Goal: Download file/media

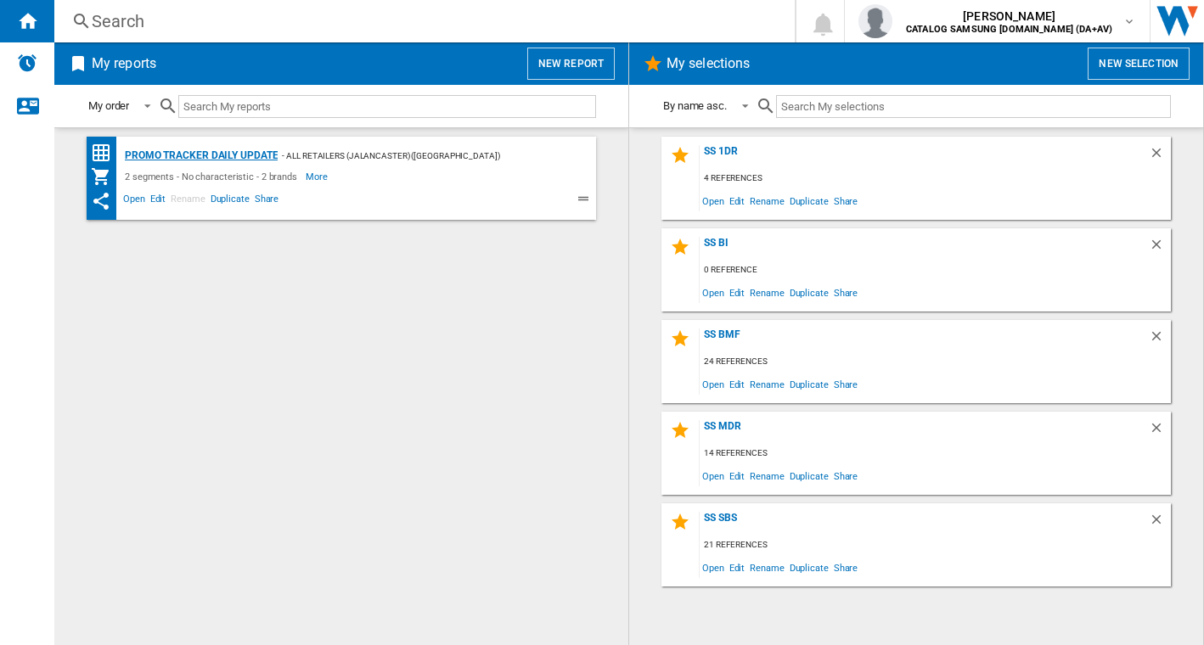
click at [225, 155] on div "Promo Tracker Daily update" at bounding box center [199, 155] width 157 height 21
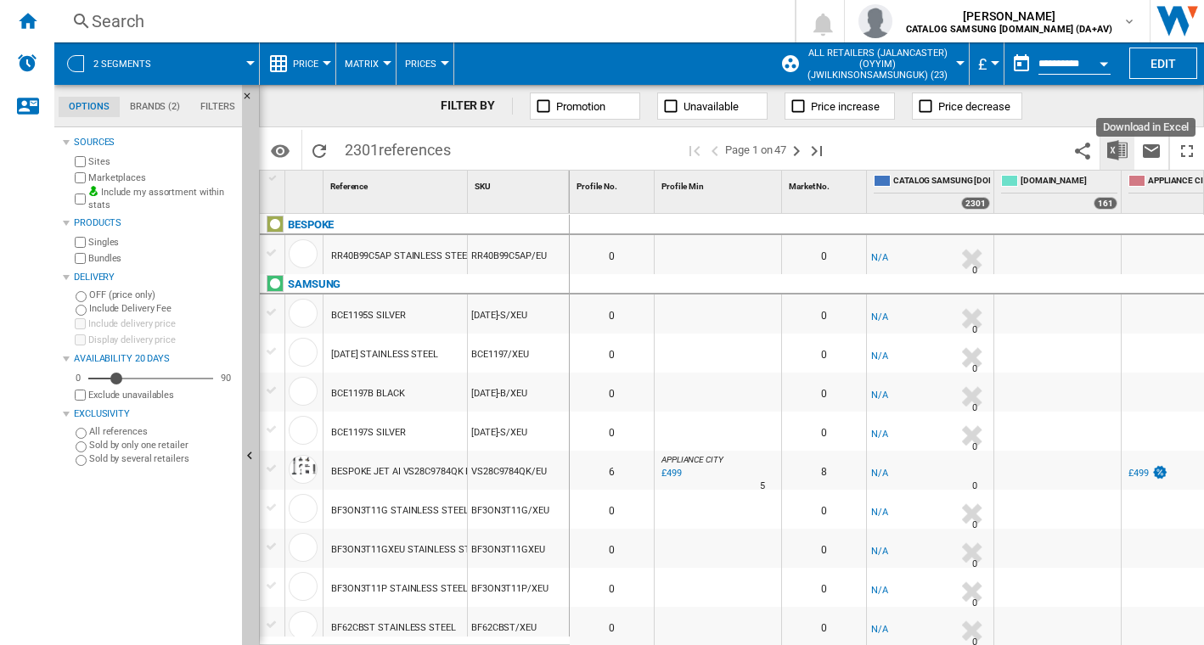
click at [1122, 149] on img "Download in Excel" at bounding box center [1117, 150] width 20 height 20
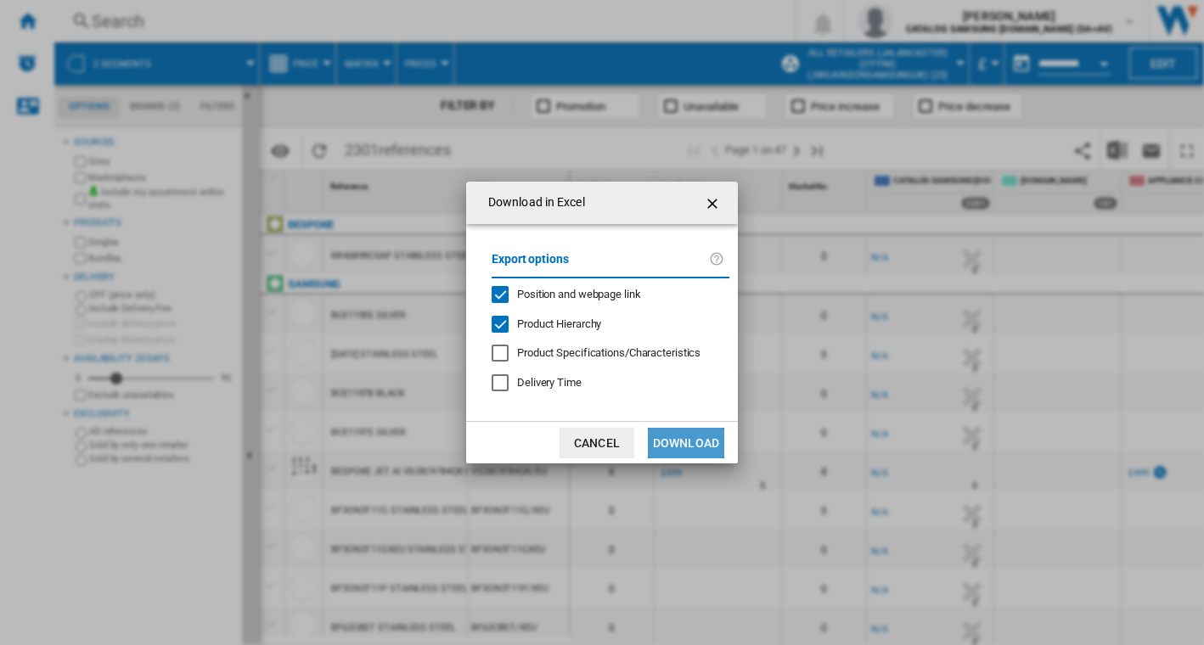
click at [669, 443] on button "Download" at bounding box center [686, 443] width 76 height 31
